Goal: Navigation & Orientation: Find specific page/section

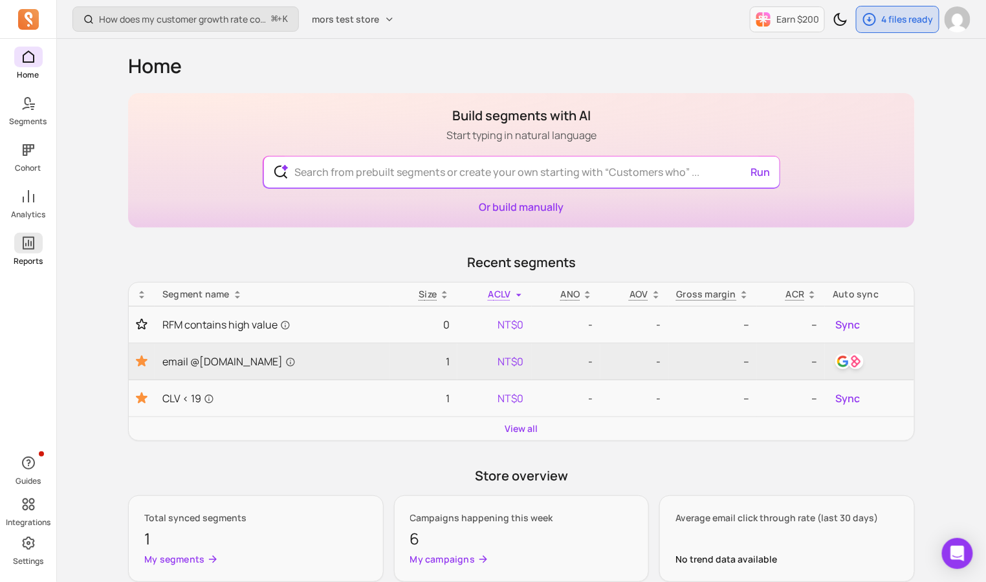
click at [34, 238] on icon at bounding box center [29, 243] width 16 height 16
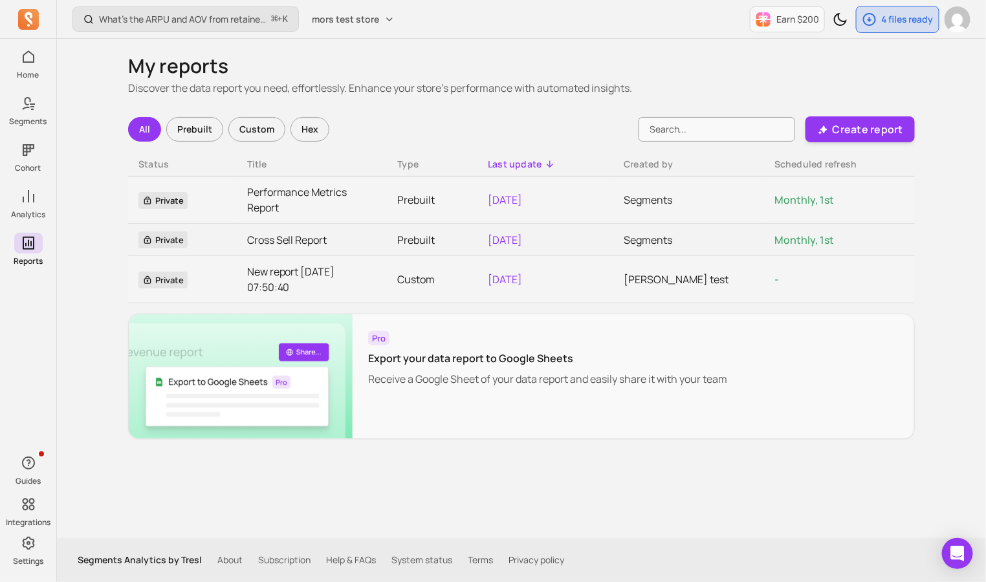
click at [271, 157] on th "Title" at bounding box center [312, 165] width 151 height 24
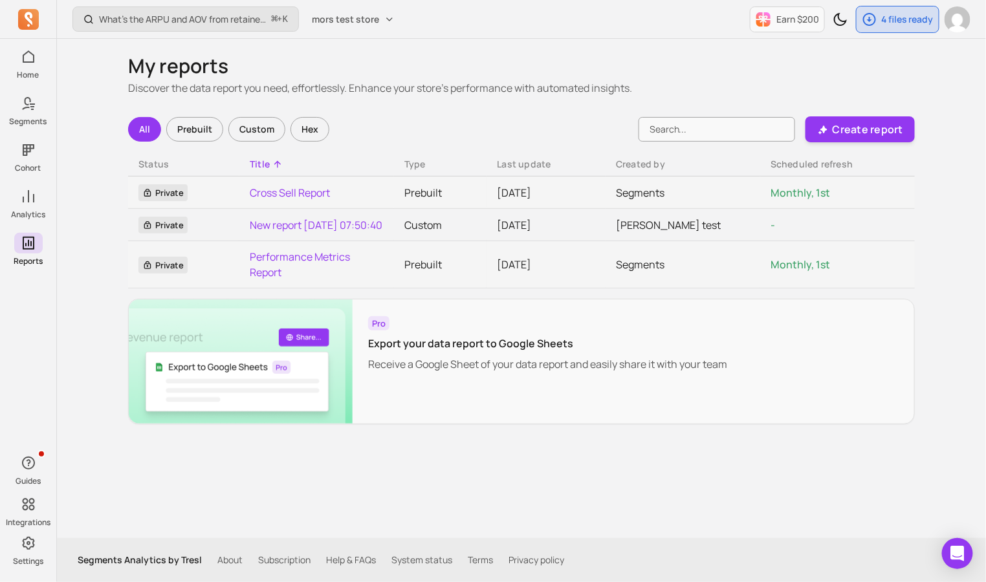
drag, startPoint x: 270, startPoint y: 159, endPoint x: 203, endPoint y: 130, distance: 72.7
click at [269, 159] on div "Title" at bounding box center [317, 164] width 134 height 13
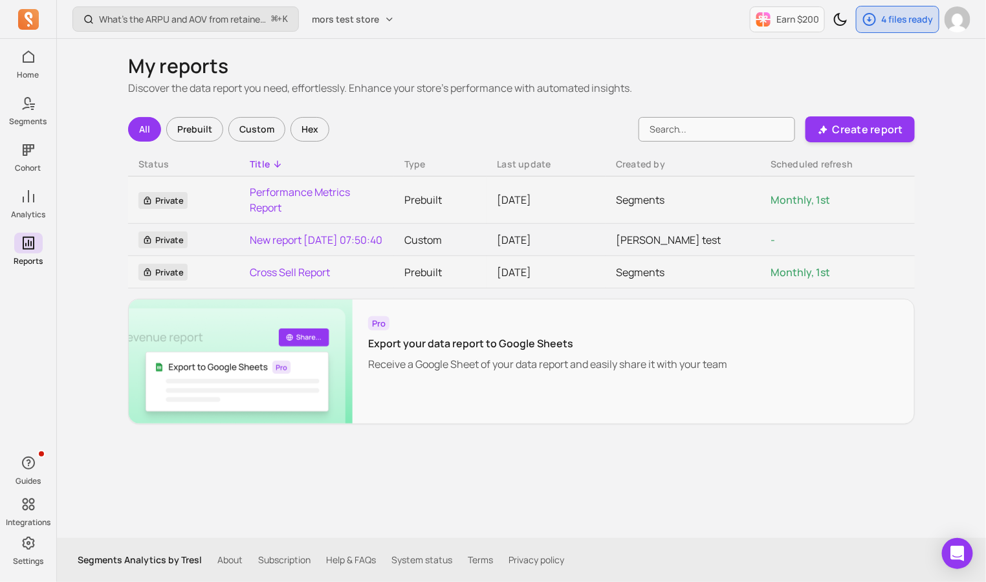
click at [202, 129] on div "Prebuilt" at bounding box center [194, 129] width 57 height 25
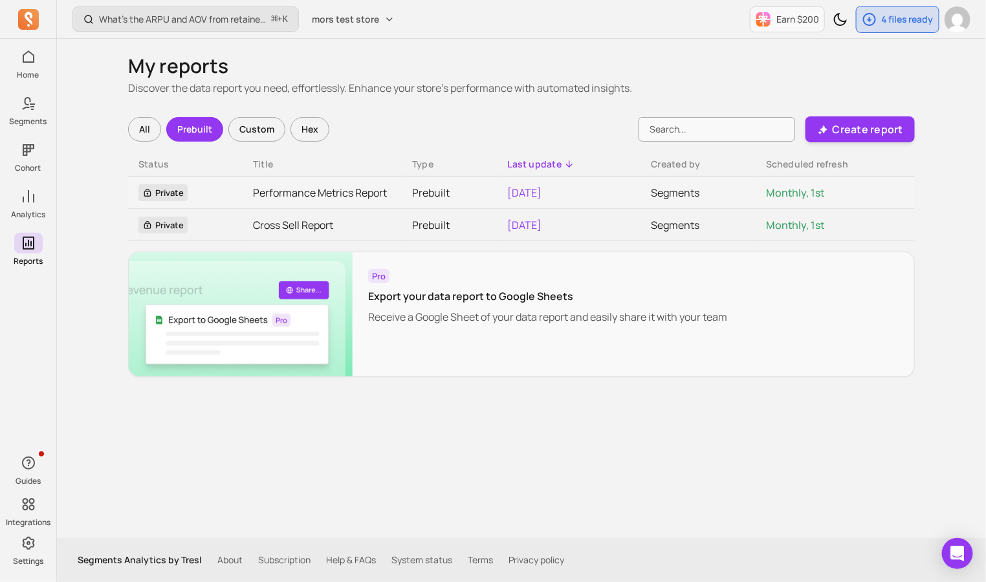
click at [235, 149] on div "Filters All Prebuilt Custom Hex Create report Status Title Type Last update Cre…" at bounding box center [521, 246] width 786 height 261
drag, startPoint x: 183, startPoint y: 80, endPoint x: 183, endPoint y: 92, distance: 11.6
click at [183, 92] on p "Discover the data report you need, effortlessly. Enhance your store's performan…" at bounding box center [521, 88] width 786 height 16
click at [191, 66] on div "My reports Discover the data report you need, effortlessly. Enhance your store'…" at bounding box center [521, 215] width 786 height 323
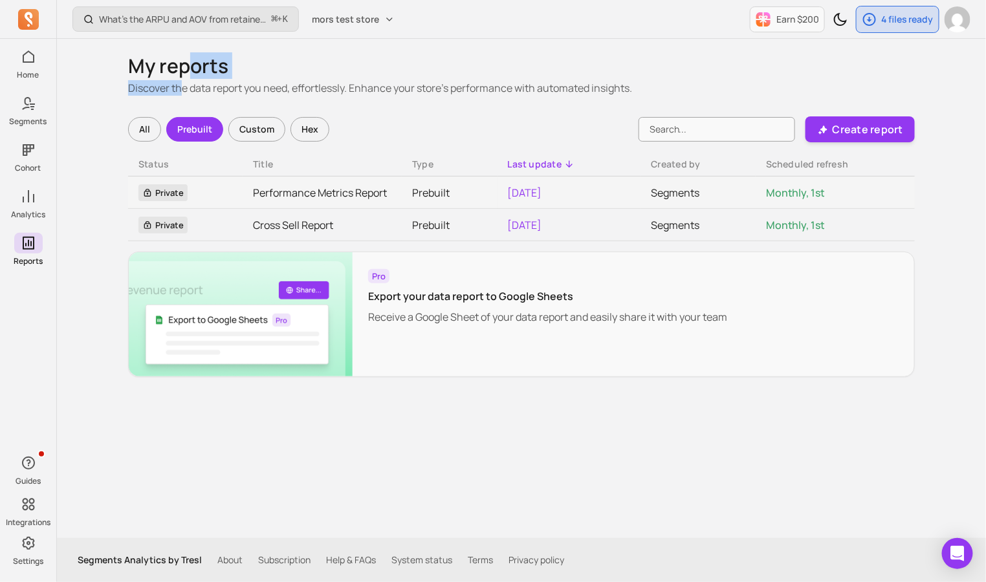
click at [191, 66] on h1 "My reports" at bounding box center [521, 65] width 786 height 23
drag, startPoint x: 191, startPoint y: 66, endPoint x: 189, endPoint y: 78, distance: 12.4
click at [189, 78] on h1 "My reports" at bounding box center [521, 65] width 786 height 23
drag, startPoint x: 191, startPoint y: 87, endPoint x: 197, endPoint y: 69, distance: 19.6
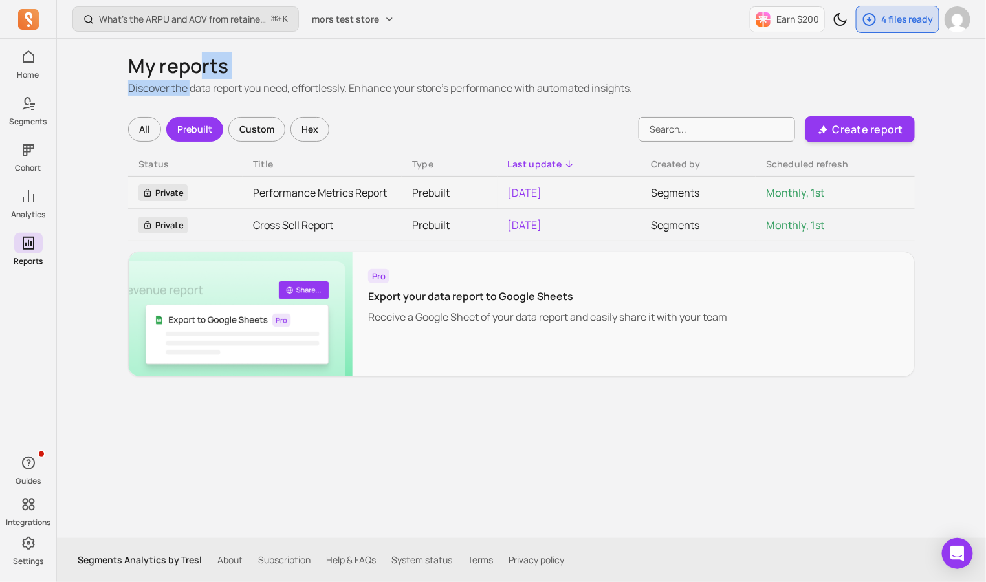
click at [197, 69] on div "My reports Discover the data report you need, effortlessly. Enhance your store'…" at bounding box center [521, 215] width 786 height 323
click at [197, 69] on h1 "My reports" at bounding box center [521, 65] width 786 height 23
drag, startPoint x: 197, startPoint y: 69, endPoint x: 195, endPoint y: 82, distance: 13.7
click at [195, 82] on div "My reports Discover the data report you need, effortlessly. Enhance your store'…" at bounding box center [521, 215] width 786 height 323
click at [195, 82] on p "Discover the data report you need, effortlessly. Enhance your store's performan…" at bounding box center [521, 88] width 786 height 16
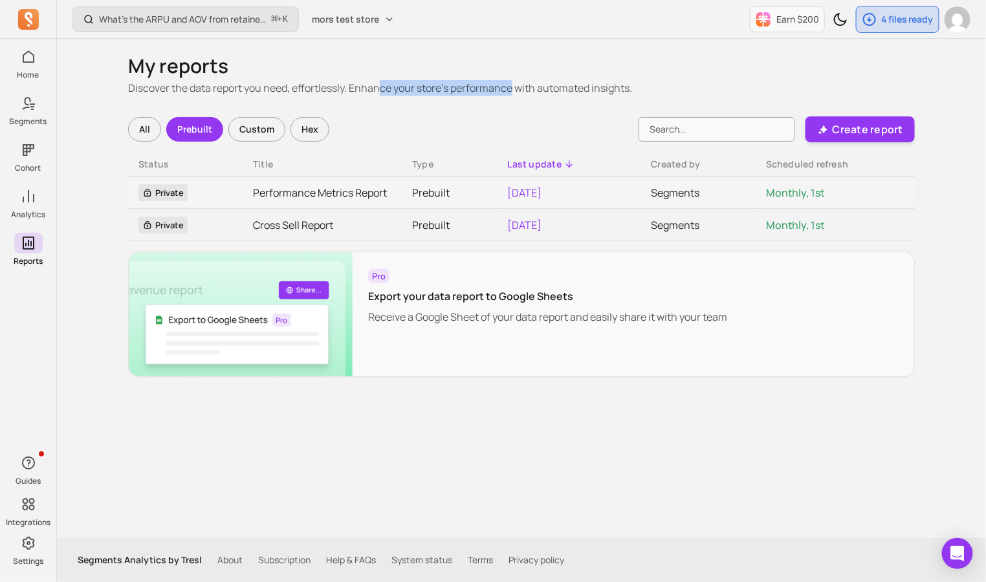
drag, startPoint x: 468, startPoint y: 87, endPoint x: 513, endPoint y: 85, distance: 45.3
click at [513, 85] on p "Discover the data report you need, effortlessly. Enhance your store's performan…" at bounding box center [521, 88] width 786 height 16
click at [305, 245] on div "Filters All Prebuilt Custom Hex Create report Status Title Type Last update Cre…" at bounding box center [521, 246] width 786 height 261
click at [139, 129] on div "All" at bounding box center [144, 129] width 33 height 25
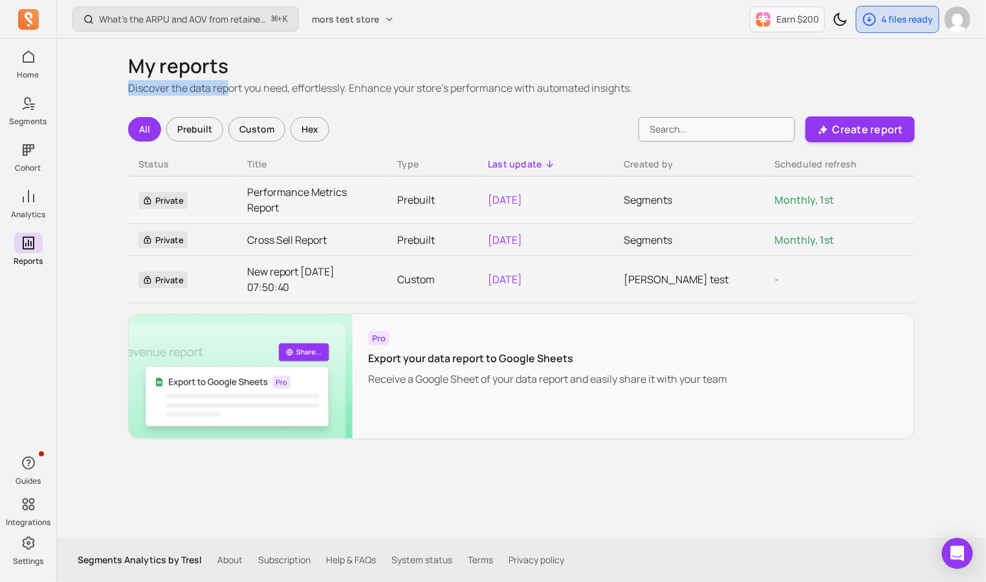
drag, startPoint x: 231, startPoint y: 88, endPoint x: 354, endPoint y: 73, distance: 124.4
click at [354, 73] on div "My reports Discover the data report you need, effortlessly. Enhance your store'…" at bounding box center [521, 246] width 786 height 385
drag, startPoint x: 354, startPoint y: 73, endPoint x: 356, endPoint y: 80, distance: 6.8
click at [354, 73] on h1 "My reports" at bounding box center [521, 65] width 786 height 23
click at [82, 204] on div "What’s the ARPU and AOV from retained customers? ⌘ + K mors test store Earn $20…" at bounding box center [521, 291] width 929 height 582
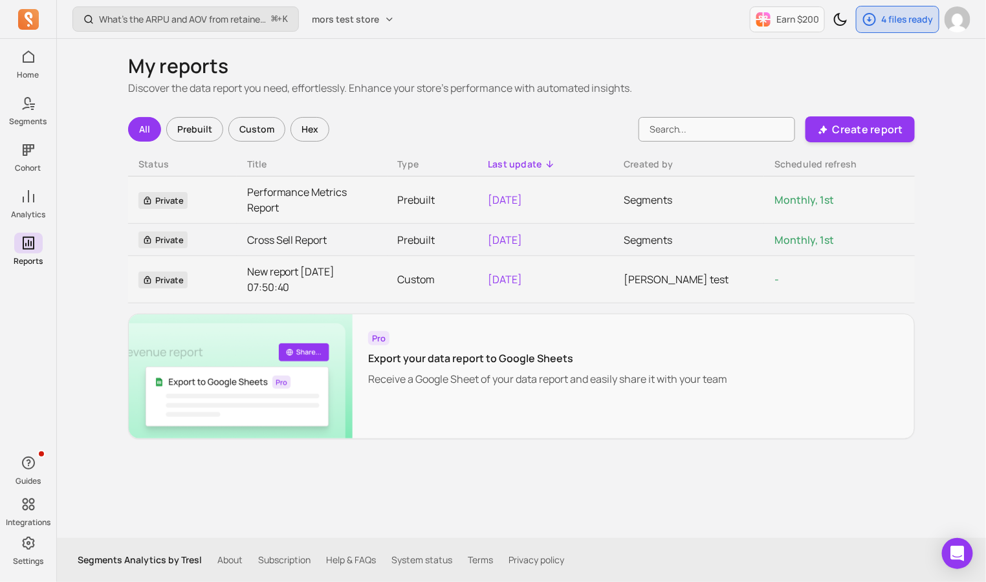
click at [82, 204] on div "What’s the ARPU and AOV from retained customers? ⌘ + K mors test store Earn $20…" at bounding box center [521, 291] width 929 height 582
click at [59, 257] on div "What’s the ARPU and AOV from retained customers? ⌘ + K mors test store Earn $20…" at bounding box center [521, 291] width 929 height 582
click at [63, 280] on div "What’s the ARPU and AOV from retained customers? ⌘ + K mors test store Earn $20…" at bounding box center [521, 291] width 929 height 582
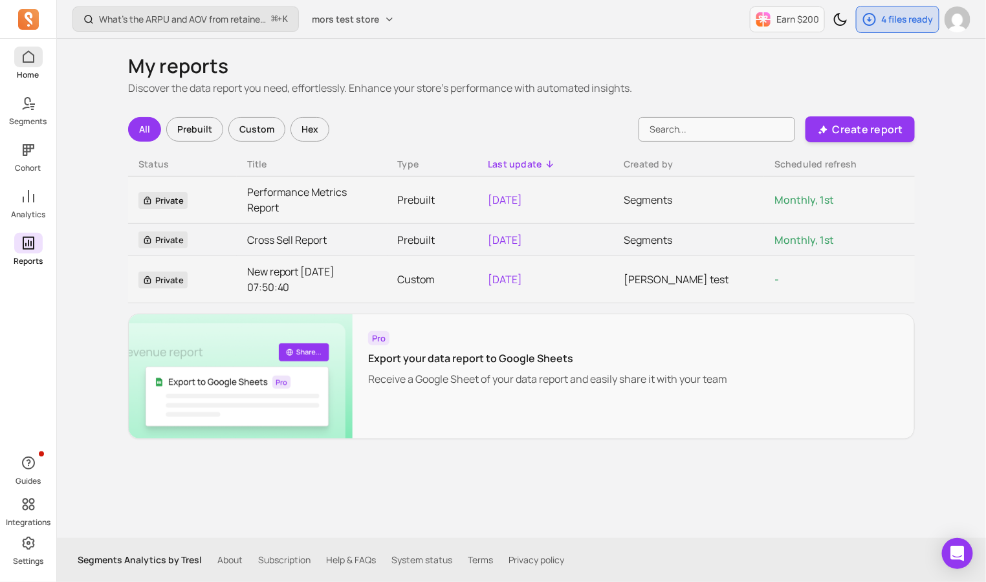
click at [18, 65] on span at bounding box center [28, 57] width 28 height 21
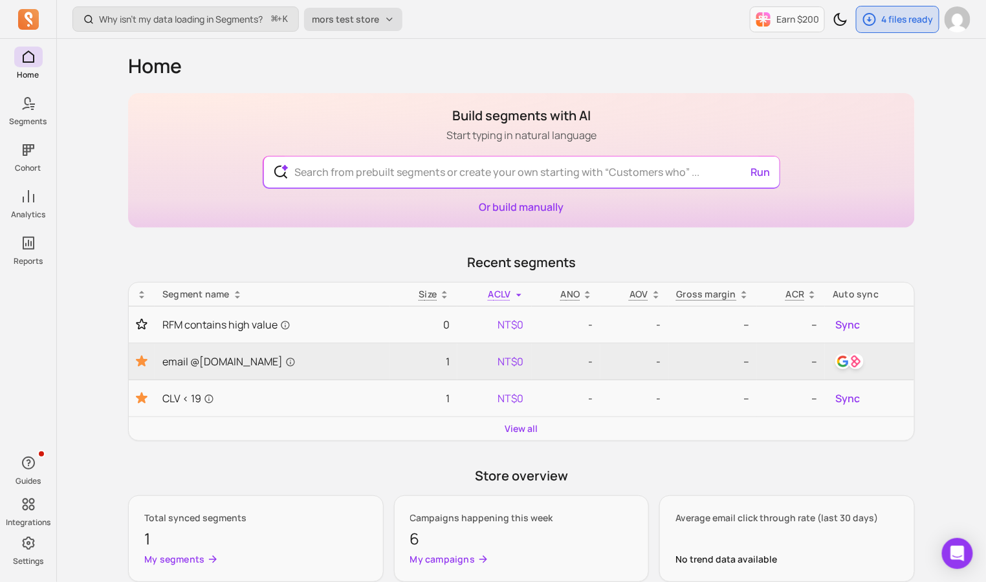
click at [363, 27] on button "mors test store" at bounding box center [353, 19] width 98 height 23
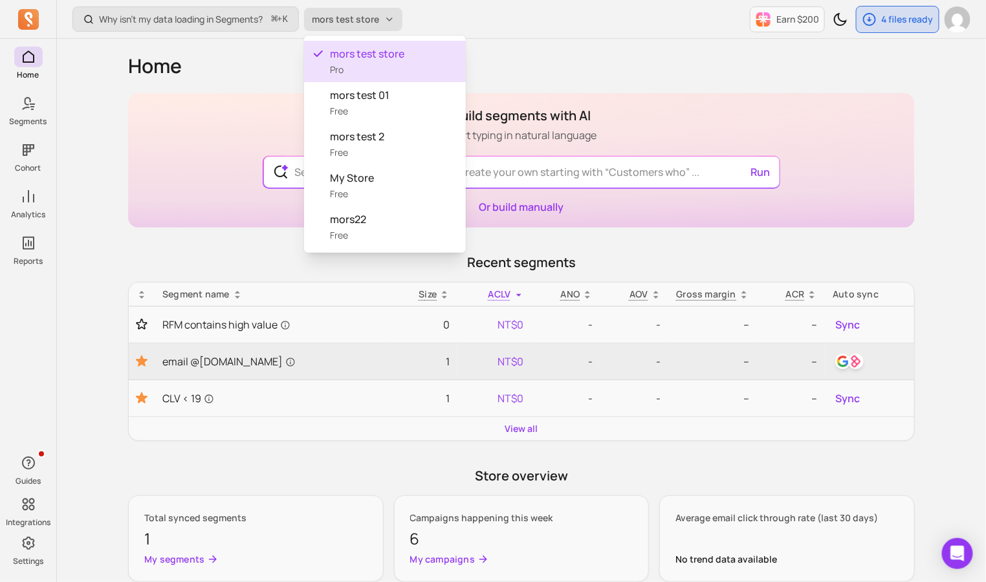
click at [363, 27] on button "mors test store" at bounding box center [353, 19] width 98 height 23
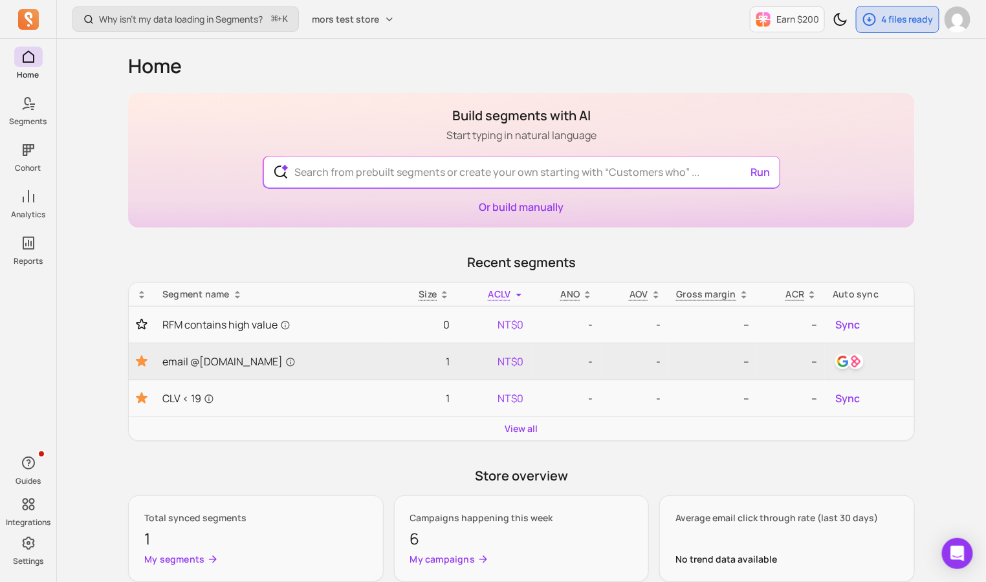
click at [47, 581] on html "Home Segments Cohort Analytics Reports Guides Integrations Settings Why isn't m…" at bounding box center [493, 444] width 986 height 888
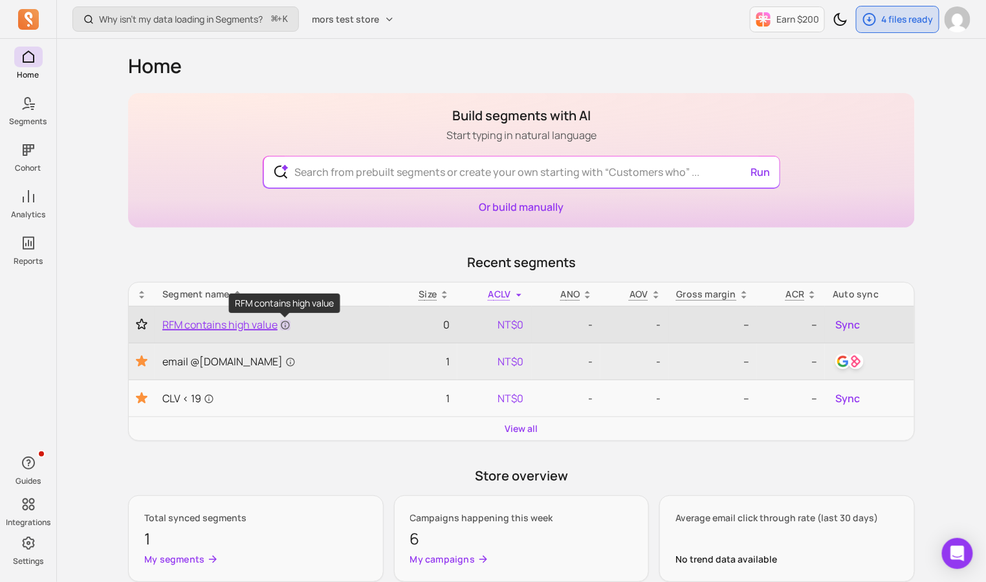
click at [283, 326] on icon at bounding box center [285, 325] width 10 height 10
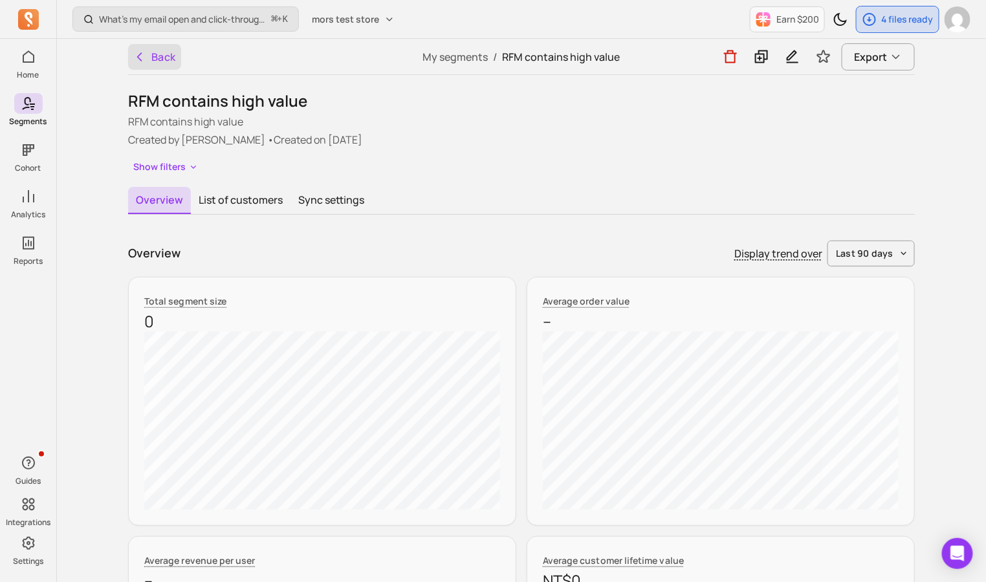
click at [151, 57] on button "Back" at bounding box center [154, 57] width 53 height 26
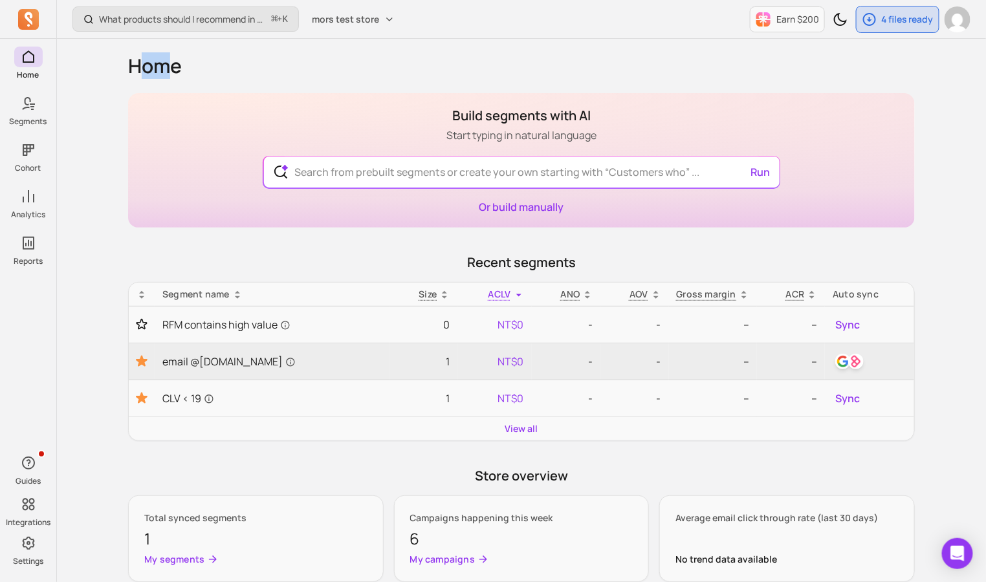
drag, startPoint x: 147, startPoint y: 67, endPoint x: 166, endPoint y: 67, distance: 18.1
click at [166, 67] on h1 "Home" at bounding box center [521, 65] width 786 height 23
click at [157, 69] on h1 "Home" at bounding box center [521, 65] width 786 height 23
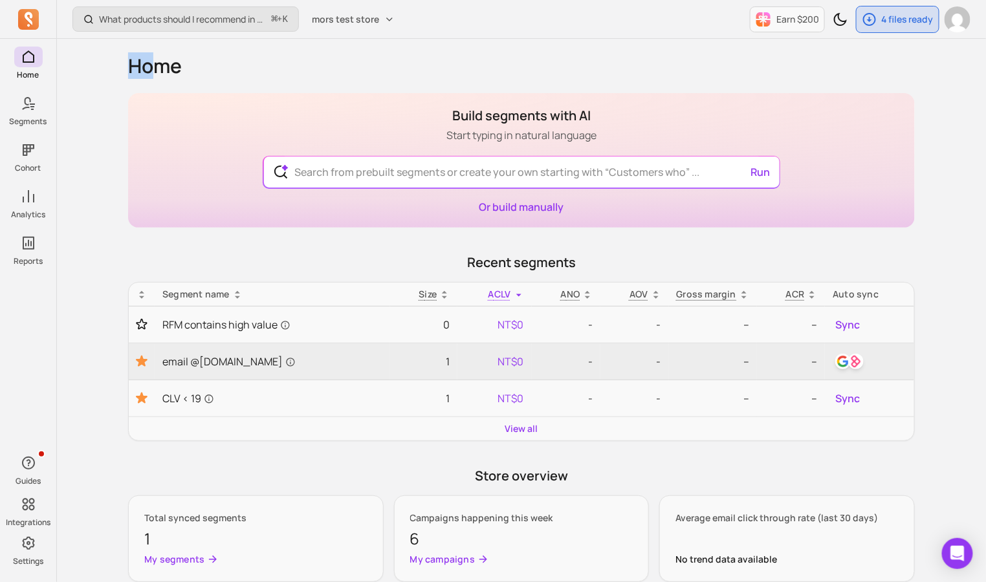
drag, startPoint x: 147, startPoint y: 70, endPoint x: 133, endPoint y: 72, distance: 13.7
click at [133, 72] on h1 "Home" at bounding box center [521, 65] width 786 height 23
click at [135, 71] on h1 "Home" at bounding box center [521, 65] width 786 height 23
click at [142, 70] on h1 "Home" at bounding box center [521, 65] width 786 height 23
drag, startPoint x: 148, startPoint y: 69, endPoint x: 193, endPoint y: 69, distance: 45.3
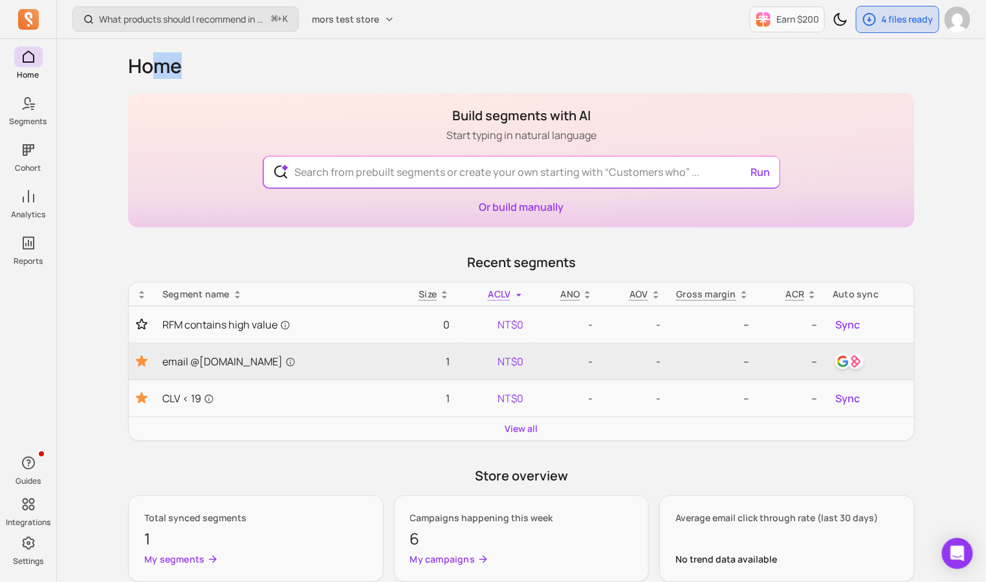
click at [200, 70] on h1 "Home" at bounding box center [521, 65] width 786 height 23
drag, startPoint x: 190, startPoint y: 69, endPoint x: 159, endPoint y: 70, distance: 31.1
click at [159, 70] on h1 "Home" at bounding box center [521, 65] width 786 height 23
drag, startPoint x: 148, startPoint y: 71, endPoint x: 130, endPoint y: 71, distance: 18.1
click at [130, 71] on h1 "Home" at bounding box center [521, 65] width 786 height 23
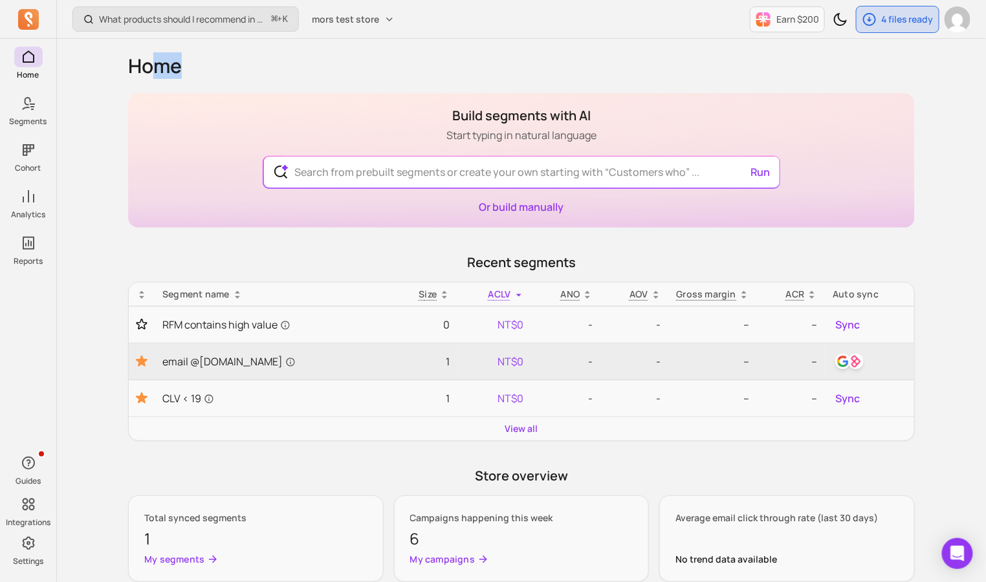
click at [162, 70] on h1 "Home" at bounding box center [521, 65] width 786 height 23
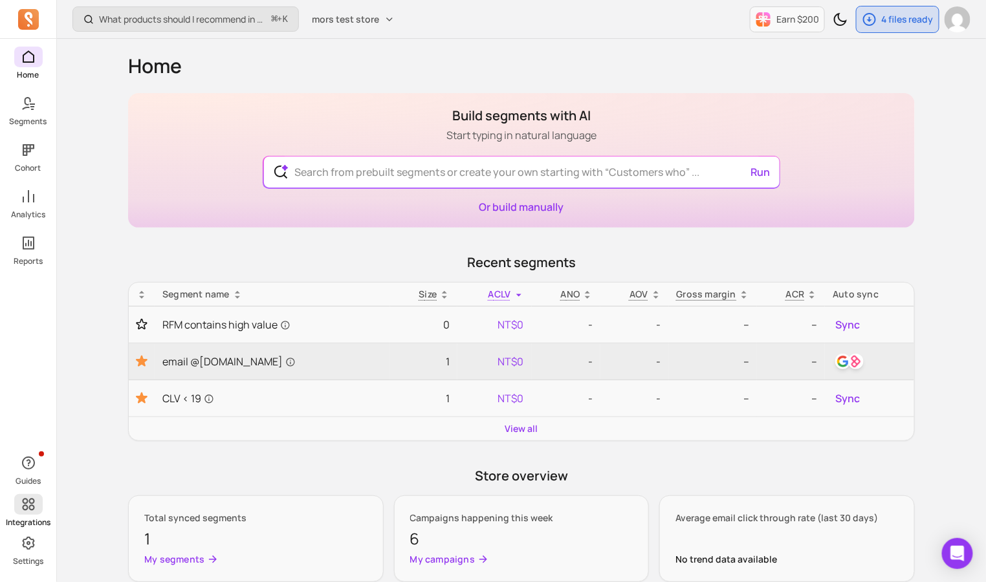
click at [34, 508] on icon at bounding box center [28, 505] width 12 height 12
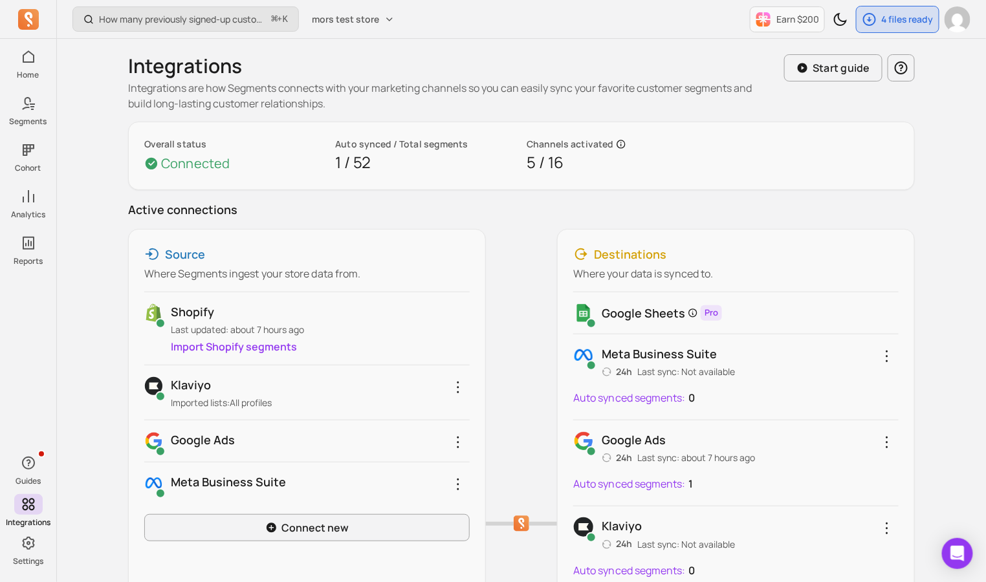
click at [667, 396] on p "Auto synced segments:" at bounding box center [629, 398] width 113 height 16
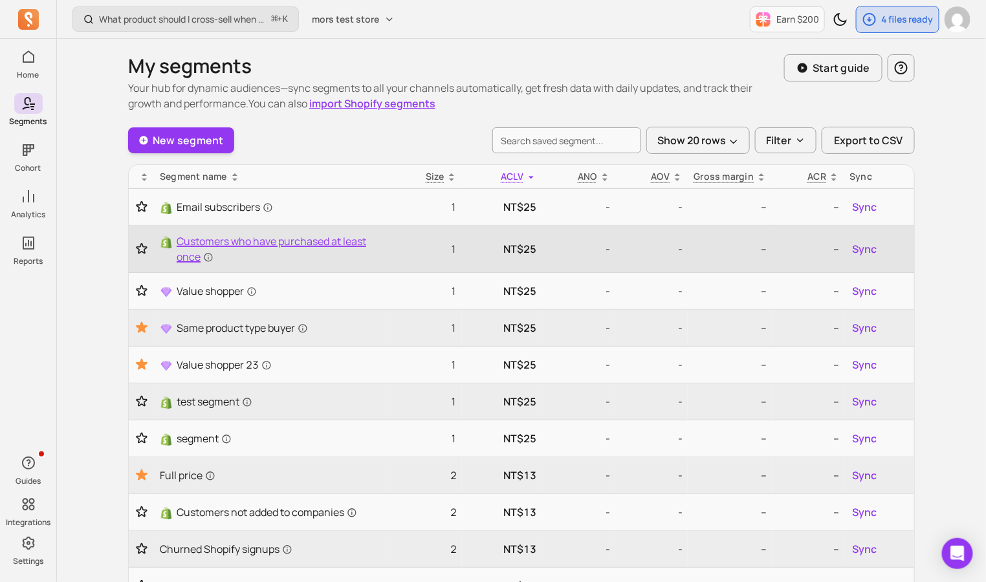
scroll to position [84, 0]
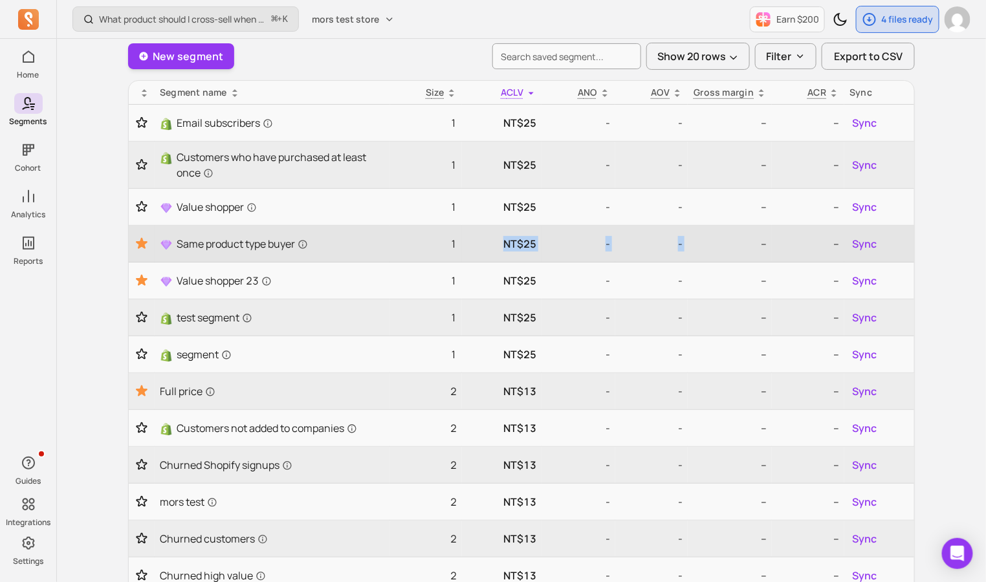
drag, startPoint x: 524, startPoint y: 245, endPoint x: 794, endPoint y: 248, distance: 269.7
click at [794, 248] on tr "Same product type buyer 1 NT$25 - - -- -- Sync" at bounding box center [521, 244] width 785 height 37
drag, startPoint x: 794, startPoint y: 248, endPoint x: 907, endPoint y: 243, distance: 113.3
click at [851, 246] on tr "Same product type buyer 1 NT$25 - - -- -- Sync" at bounding box center [521, 244] width 785 height 37
click at [874, 245] on span "Sync" at bounding box center [864, 244] width 25 height 16
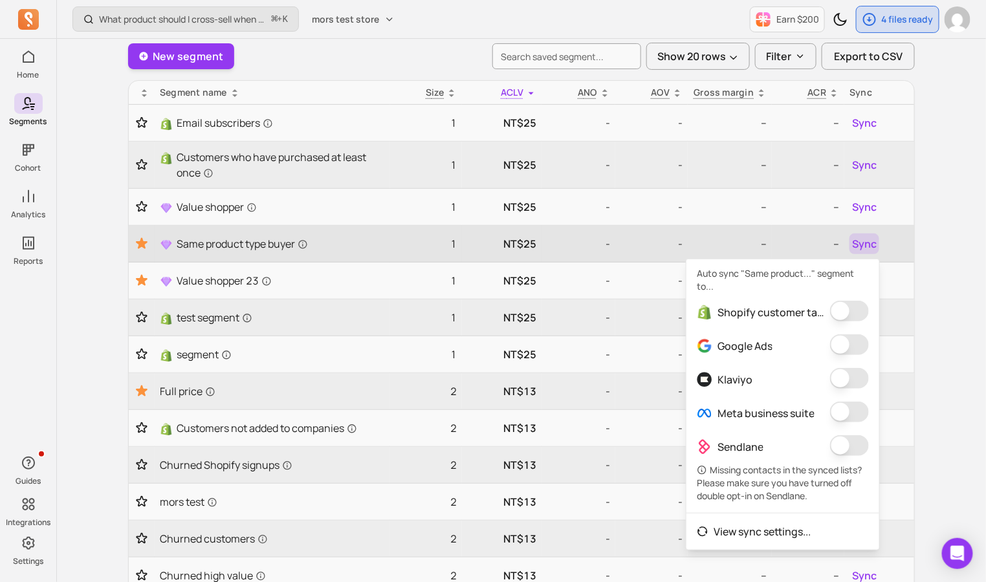
drag, startPoint x: 804, startPoint y: 241, endPoint x: 585, endPoint y: 260, distance: 219.4
click at [803, 241] on p "--" at bounding box center [808, 244] width 62 height 16
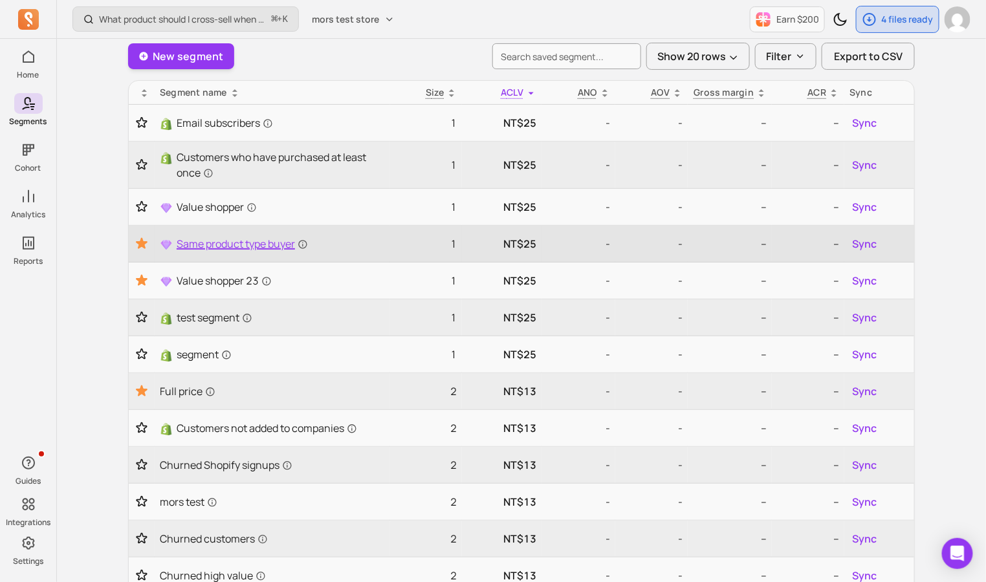
drag, startPoint x: 444, startPoint y: 262, endPoint x: 239, endPoint y: 251, distance: 205.3
click at [239, 251] on tbody "Email subscribers 1 NT$25 - - -- -- Sync Customers who have purchased at least …" at bounding box center [521, 479] width 785 height 748
click at [248, 248] on span "Same product type buyer" at bounding box center [242, 244] width 131 height 16
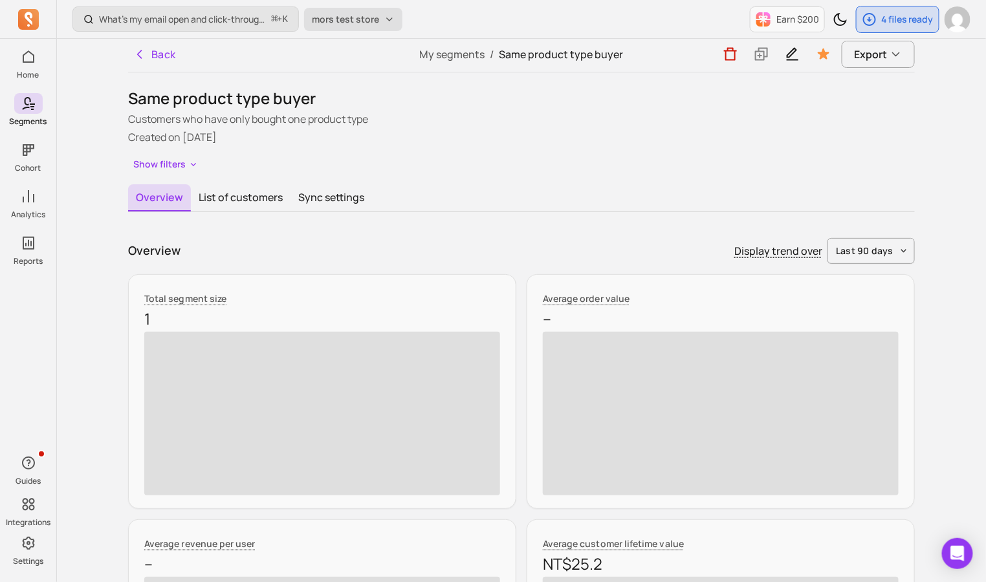
scroll to position [2, 0]
click at [341, 15] on span "mors test store" at bounding box center [345, 19] width 67 height 13
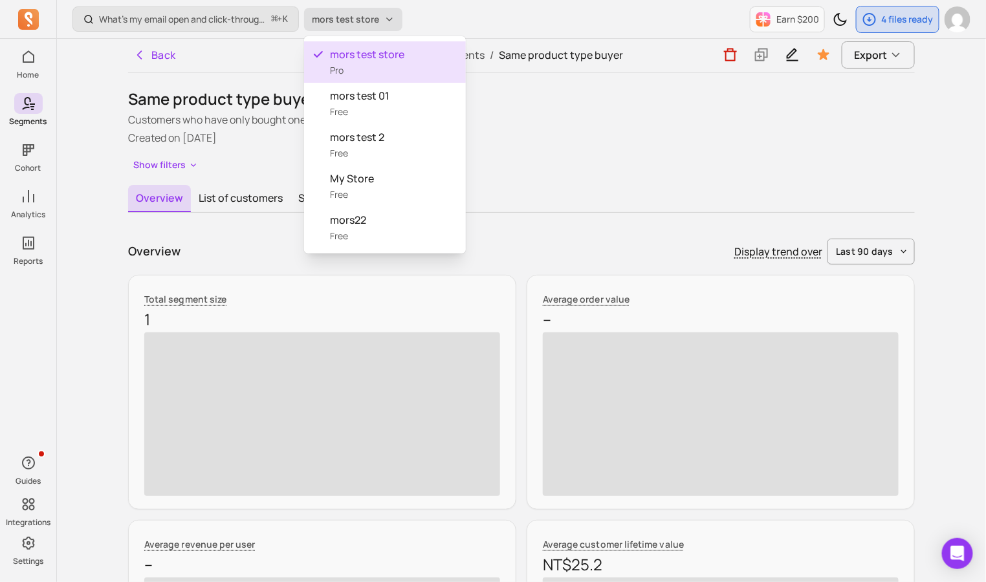
click at [341, 23] on span "mors test store" at bounding box center [345, 19] width 67 height 13
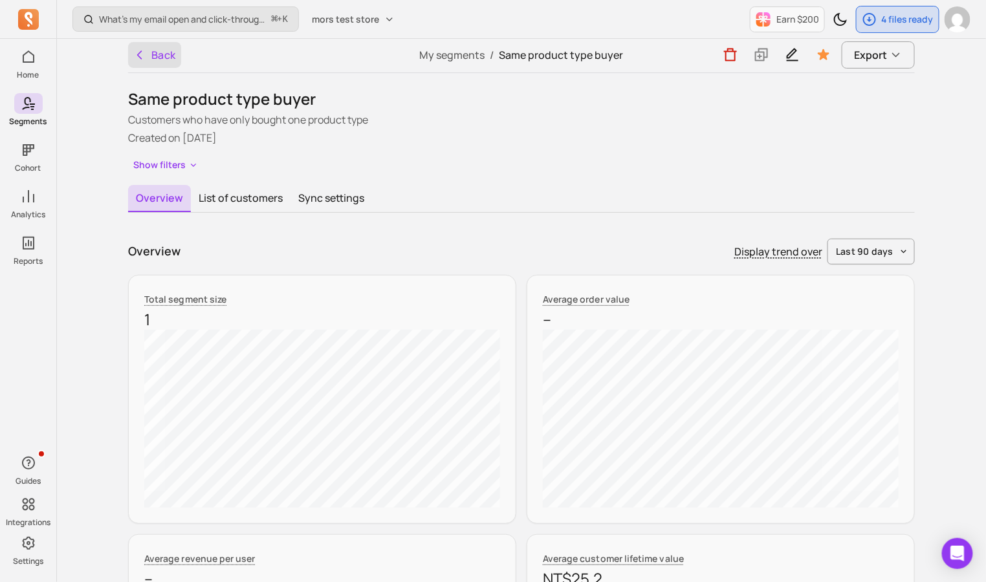
click at [147, 54] on button "Back" at bounding box center [154, 55] width 53 height 26
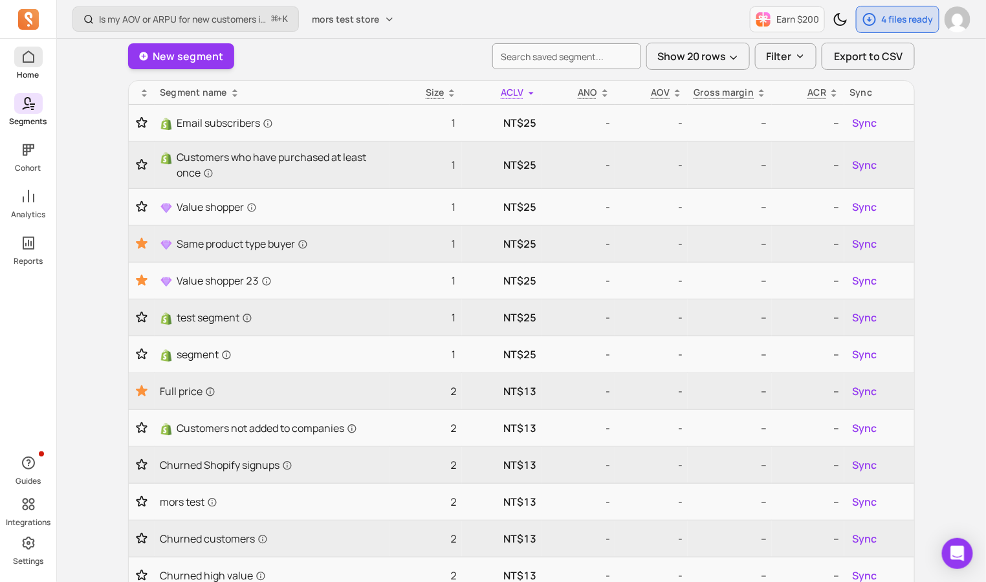
scroll to position [85, 0]
click at [30, 60] on icon at bounding box center [29, 57] width 16 height 16
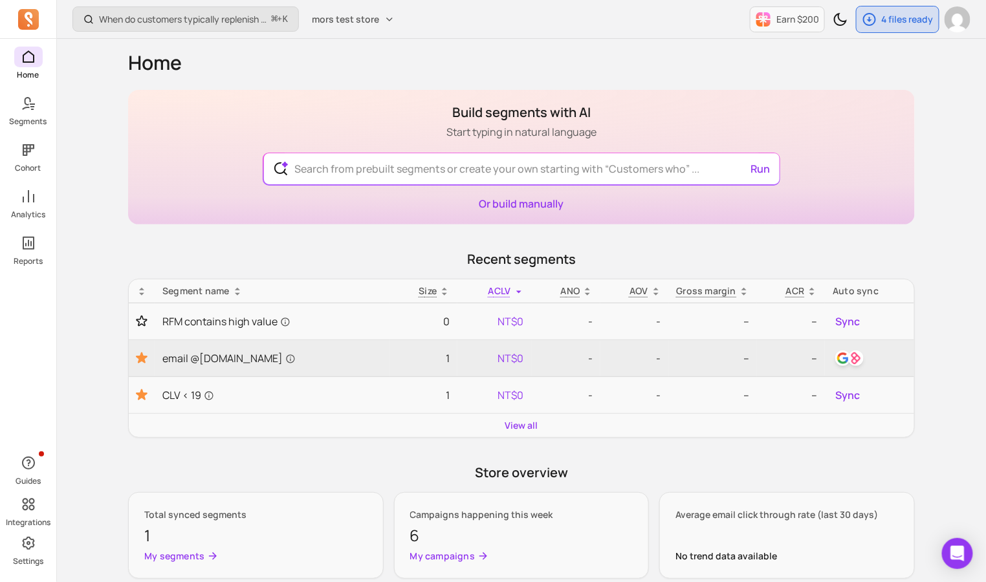
scroll to position [4, 0]
